Goal: Information Seeking & Learning: Understand process/instructions

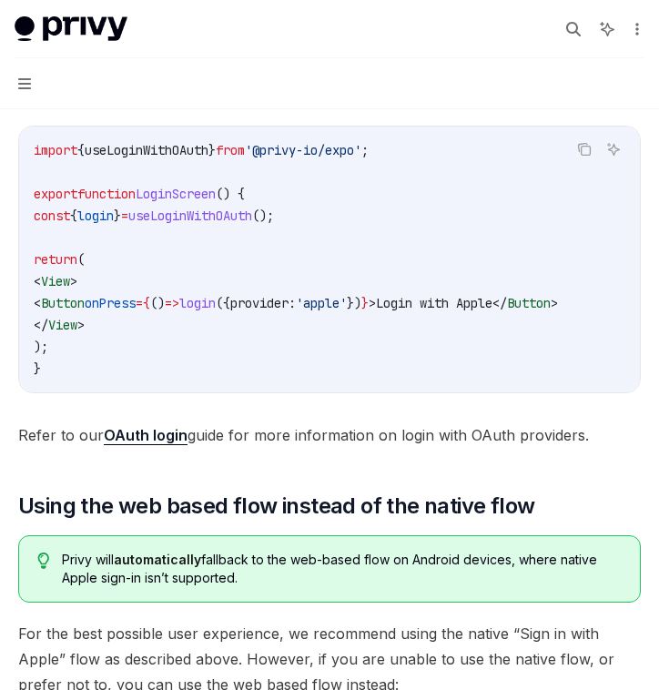
scroll to position [1009, 0]
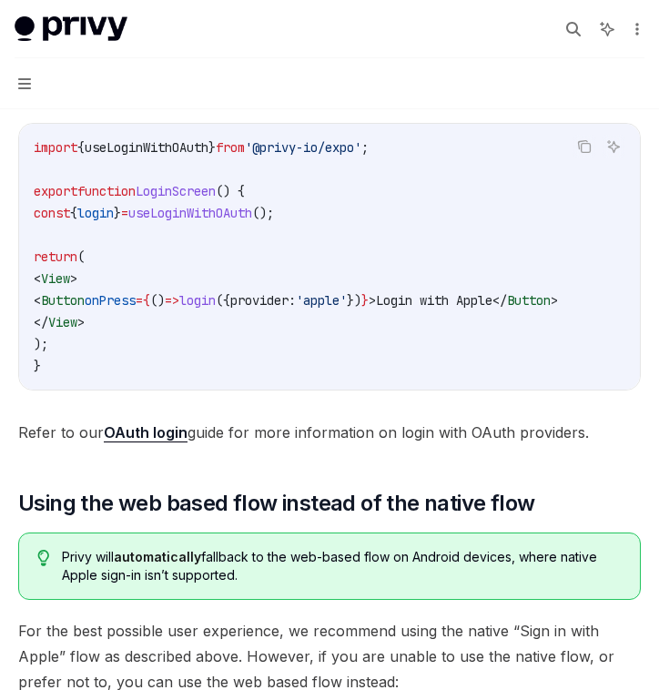
click at [144, 423] on span "Refer to our OAuth login guide for more information on login with OAuth provide…" at bounding box center [329, 431] width 622 height 25
click at [144, 423] on link "OAuth login" at bounding box center [146, 432] width 84 height 19
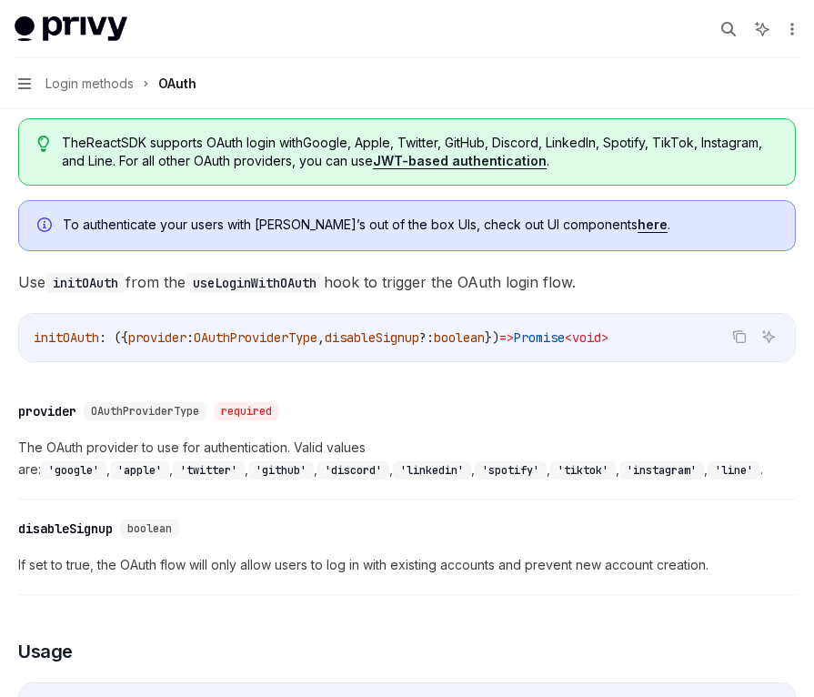
scroll to position [488, 0]
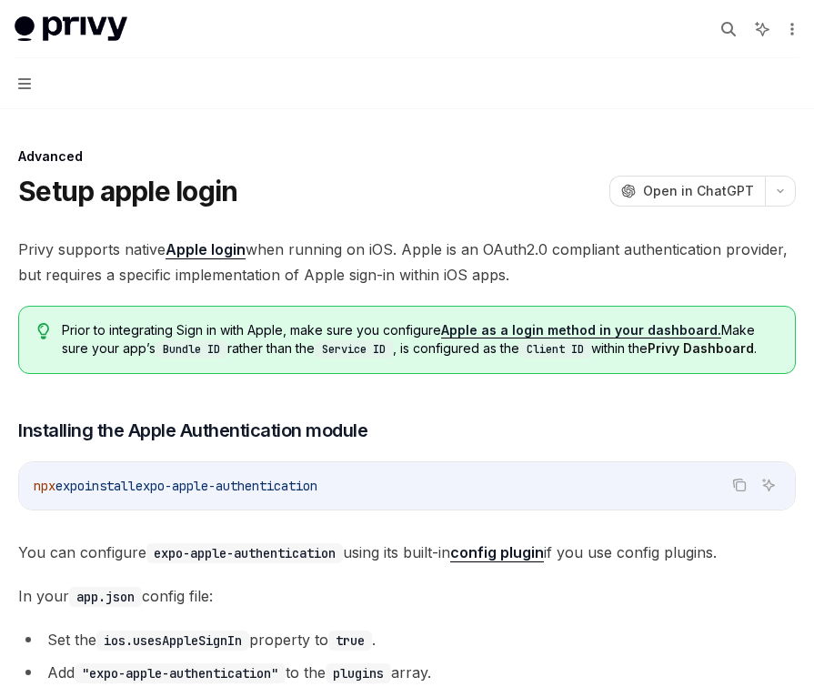
click at [204, 249] on link "Apple login" at bounding box center [206, 249] width 80 height 19
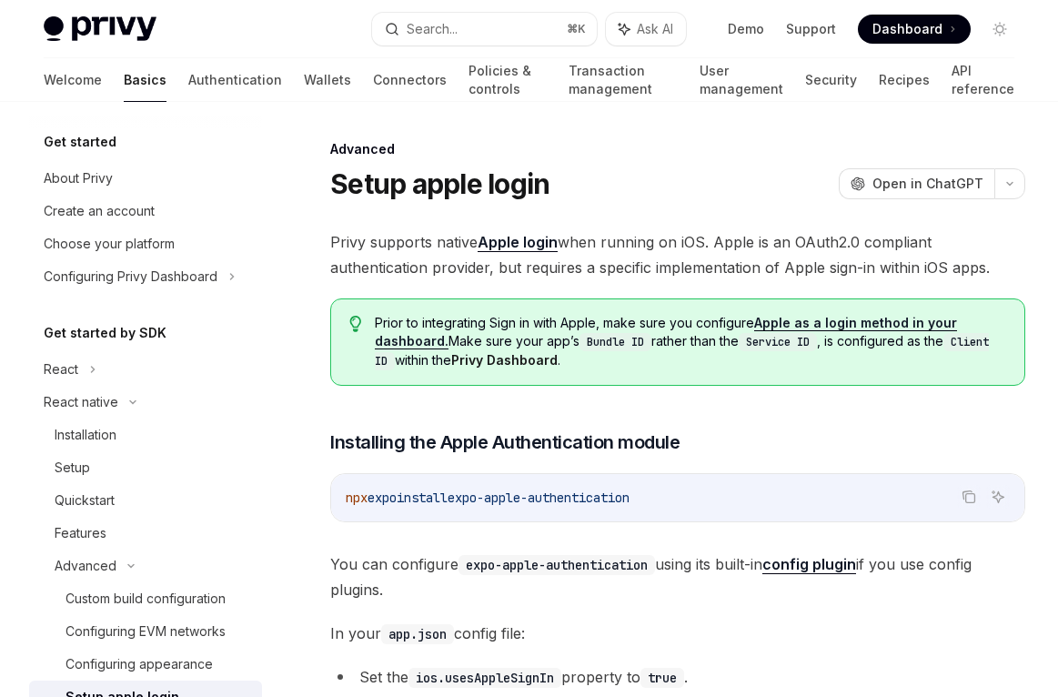
type textarea "*"
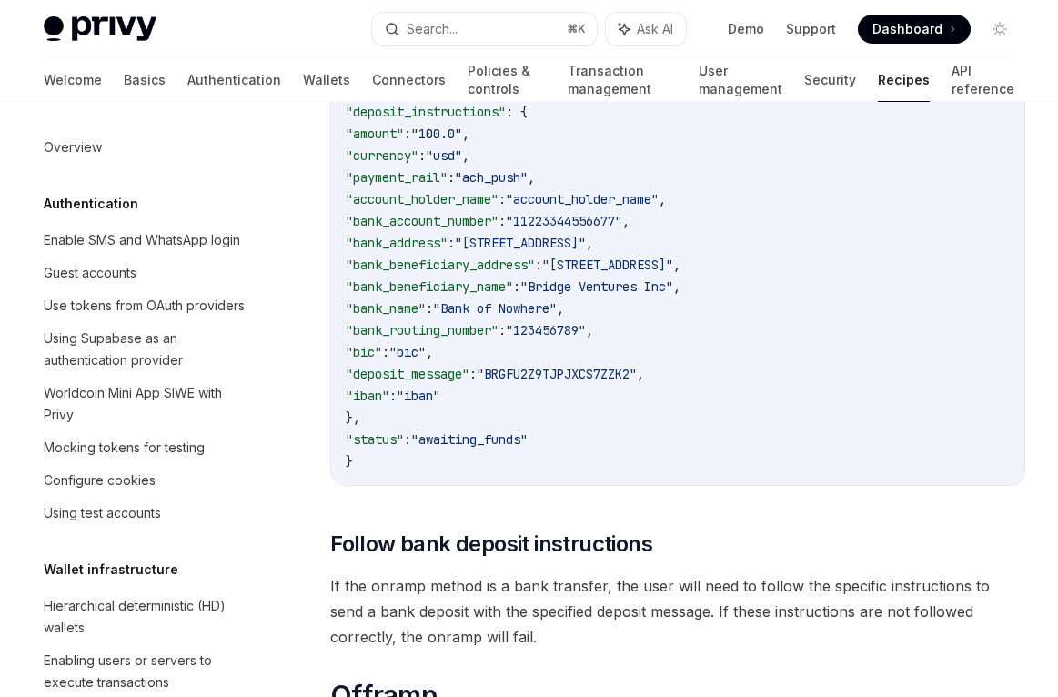
scroll to position [4205, 0]
